Goal: Check status: Check status

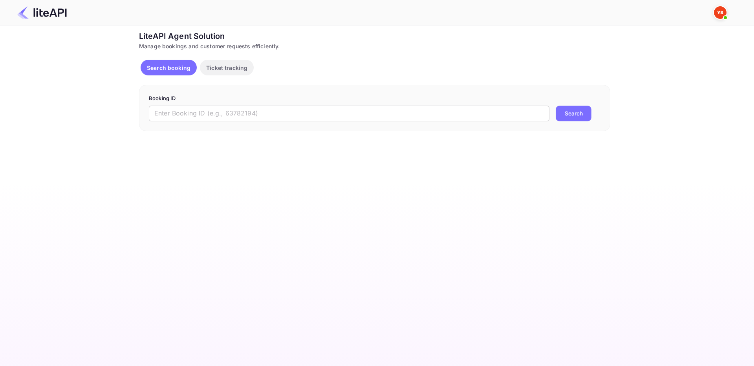
click at [221, 114] on input "text" at bounding box center [349, 114] width 401 height 16
paste input "8992596"
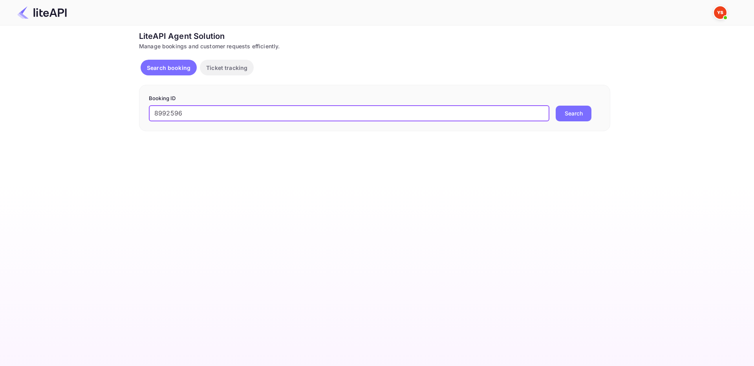
type input "8992596"
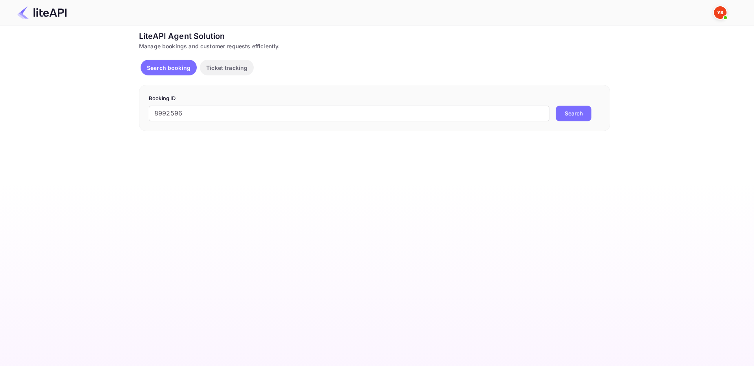
click at [566, 115] on button "Search" at bounding box center [574, 114] width 36 height 16
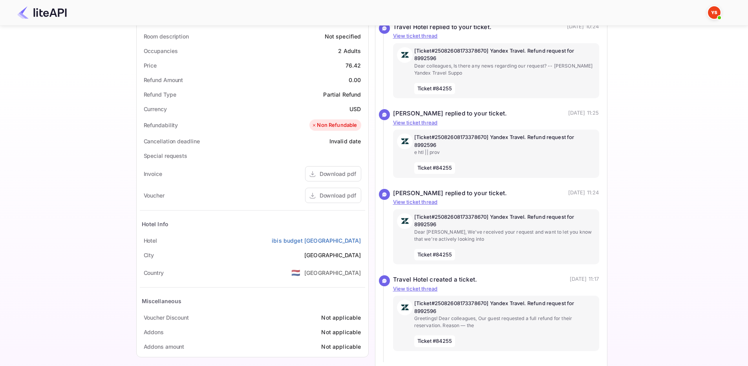
scroll to position [247, 0]
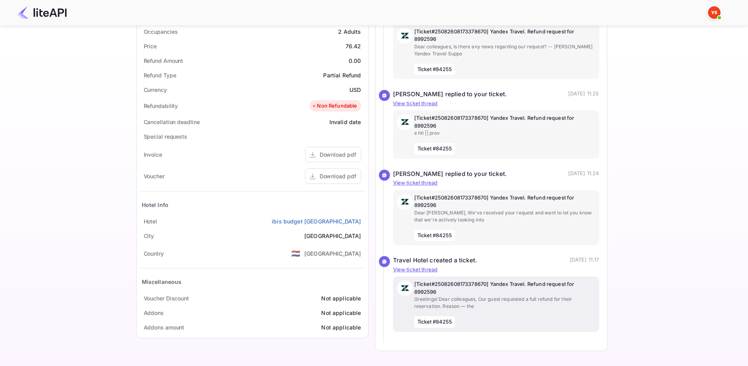
click at [511, 302] on p "Greetings! Dear colleagues, Our guest requested a full refund for their reserva…" at bounding box center [504, 303] width 181 height 14
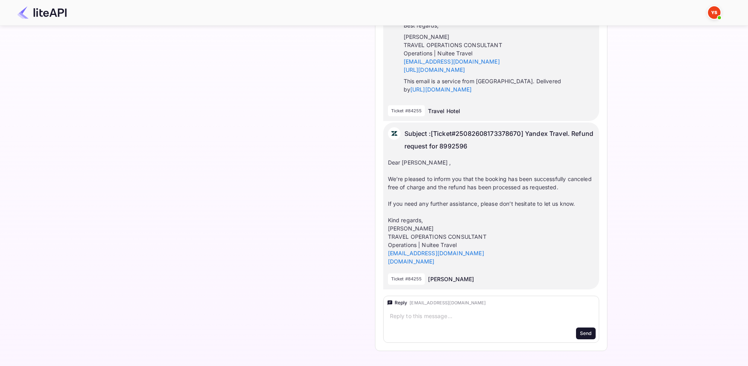
drag, startPoint x: 537, startPoint y: 165, endPoint x: 540, endPoint y: 267, distance: 101.8
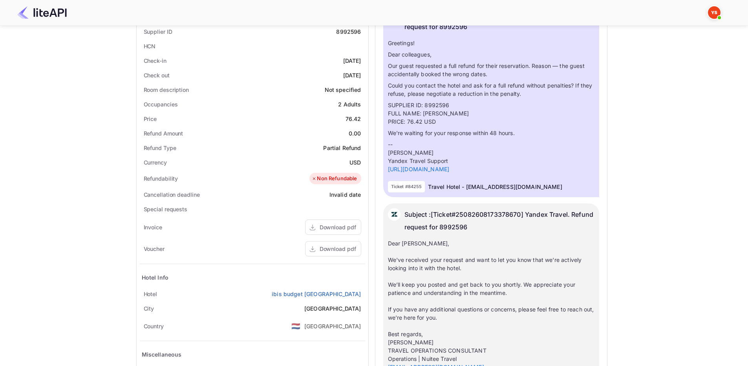
scroll to position [0, 0]
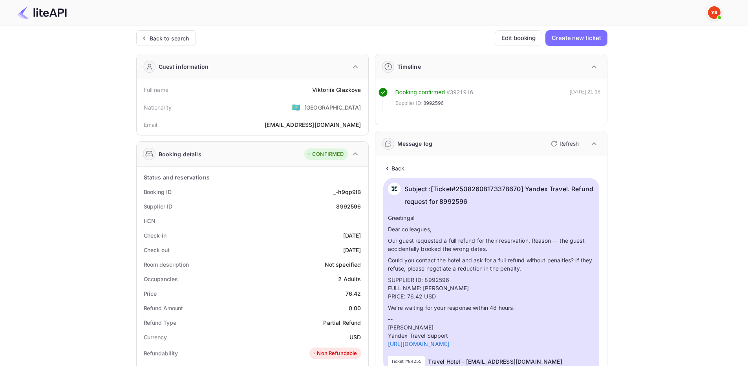
drag, startPoint x: 540, startPoint y: 267, endPoint x: 534, endPoint y: 158, distance: 109.7
drag, startPoint x: 270, startPoint y: 231, endPoint x: 255, endPoint y: 148, distance: 83.6
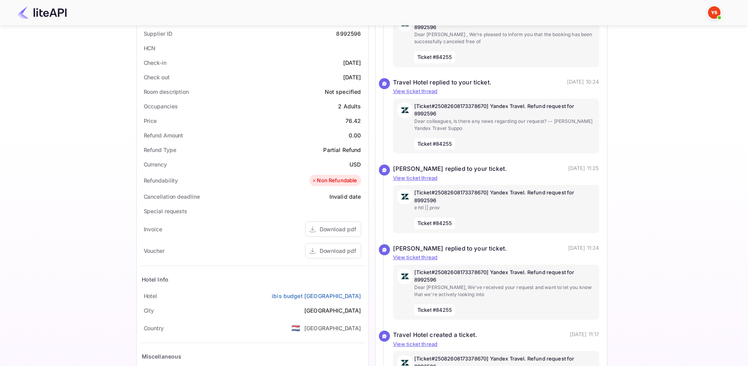
drag, startPoint x: 126, startPoint y: 157, endPoint x: 126, endPoint y: 106, distance: 50.7
